Goal: Information Seeking & Learning: Learn about a topic

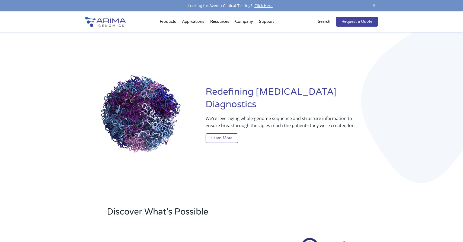
click at [230, 133] on link "Learn More" at bounding box center [221, 138] width 33 height 10
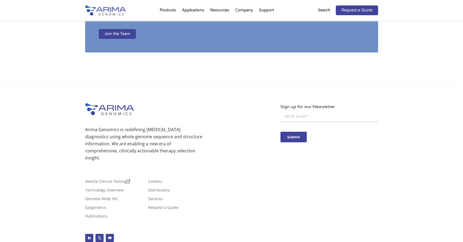
scroll to position [952, 0]
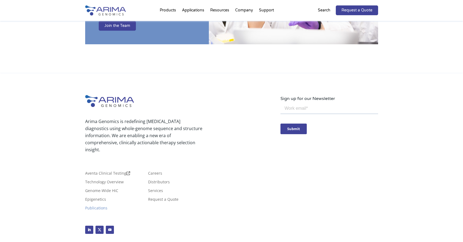
click at [107, 206] on link "Publications" at bounding box center [96, 209] width 22 height 6
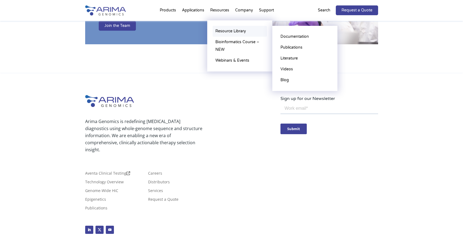
click at [230, 32] on link "Resource Library" at bounding box center [240, 31] width 54 height 11
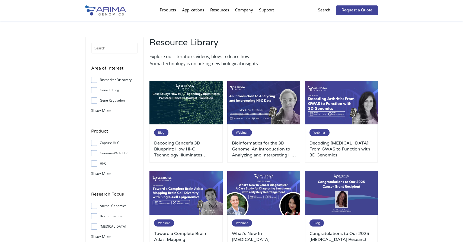
click at [95, 80] on input "Biomarker Discovery" at bounding box center [94, 80] width 4 height 4
checkbox input "true"
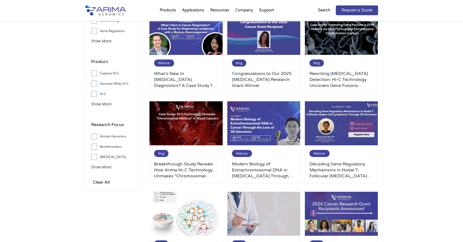
scroll to position [74, 0]
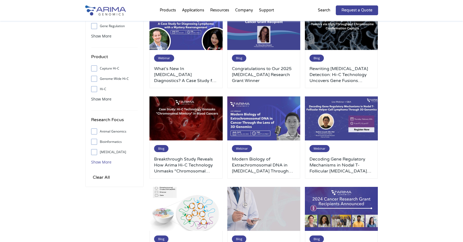
click at [108, 163] on span "Show More" at bounding box center [101, 161] width 20 height 5
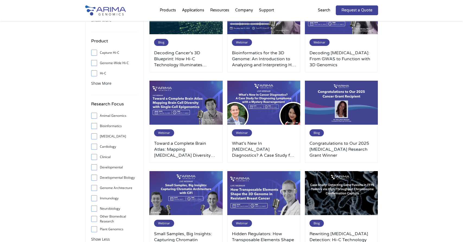
scroll to position [0, 0]
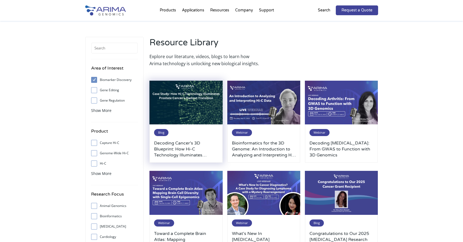
click at [202, 148] on h3 "Decoding Cancer’s 3D Blueprint: How Hi-C Technology Illuminates [MEDICAL_DATA] …" at bounding box center [186, 149] width 64 height 18
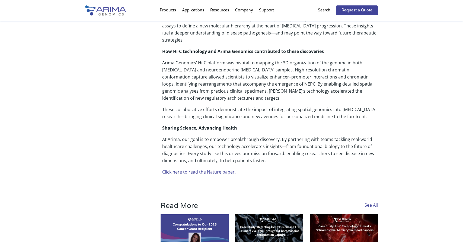
scroll to position [189, 0]
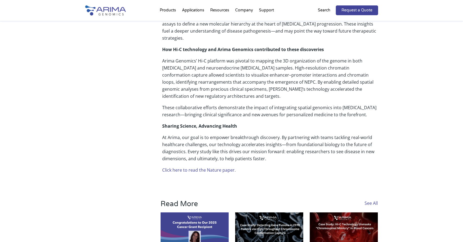
click at [227, 170] on link "Click here to read the Nature paper." at bounding box center [198, 170] width 73 height 6
